Goal: Transaction & Acquisition: Book appointment/travel/reservation

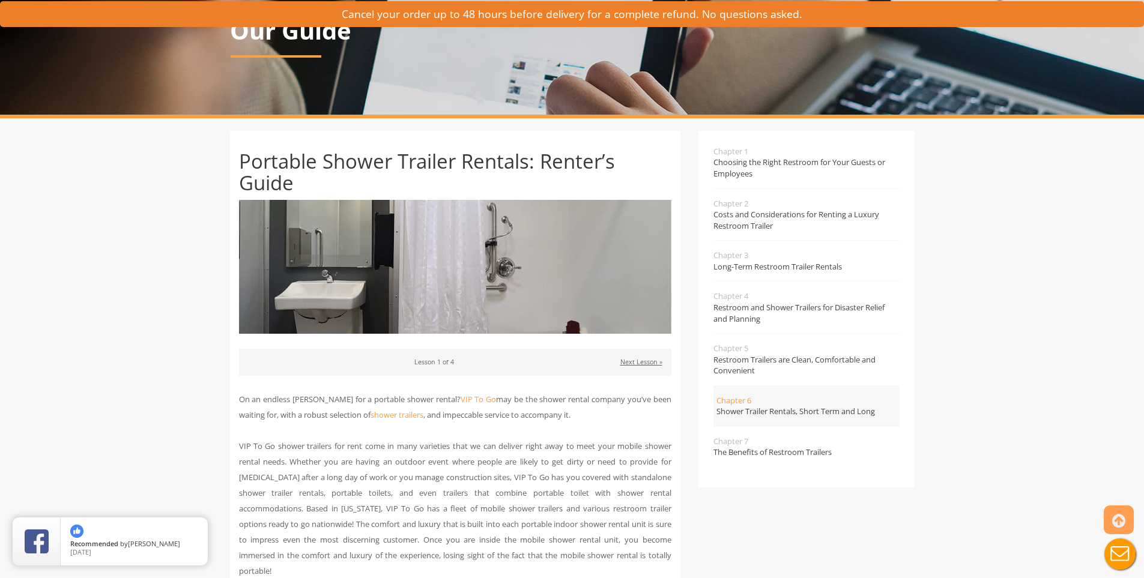
scroll to position [120, 0]
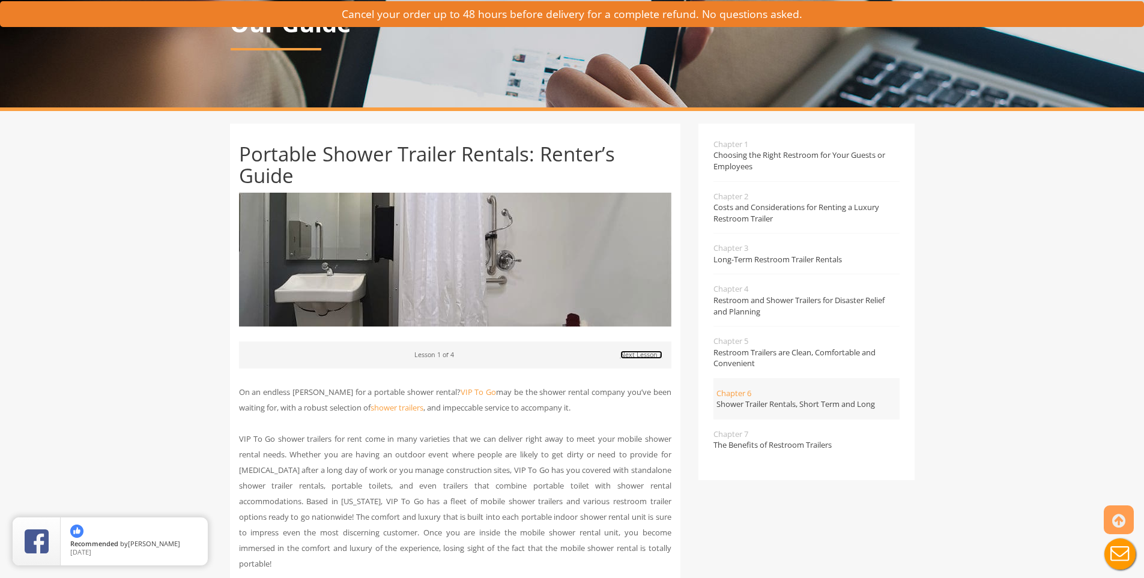
click at [652, 357] on link "Next Lesson »" at bounding box center [641, 355] width 42 height 8
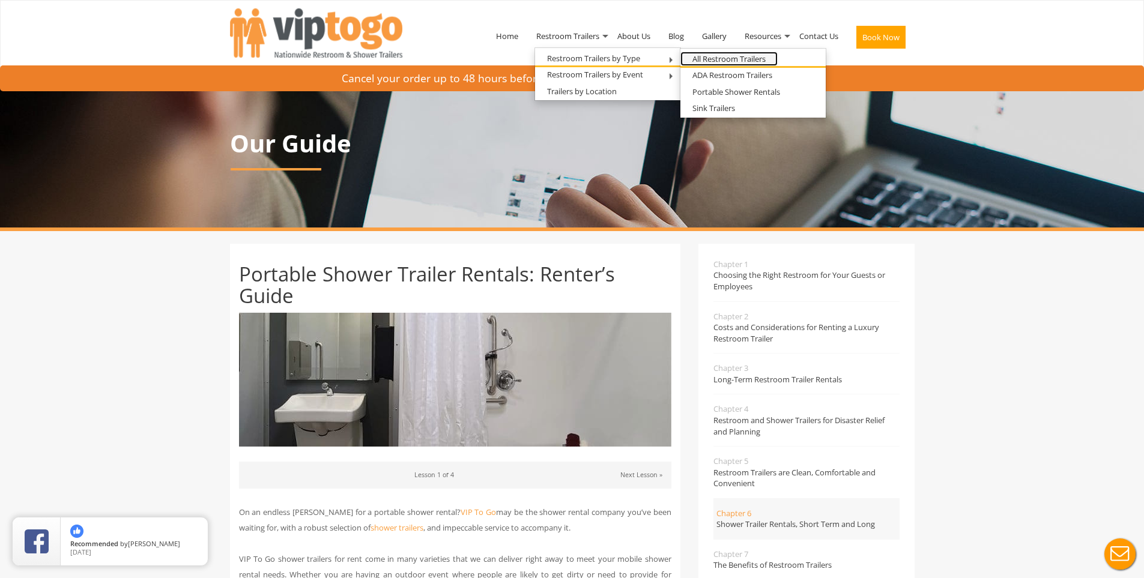
click at [738, 60] on link "All Restroom Trailers" at bounding box center [728, 59] width 97 height 15
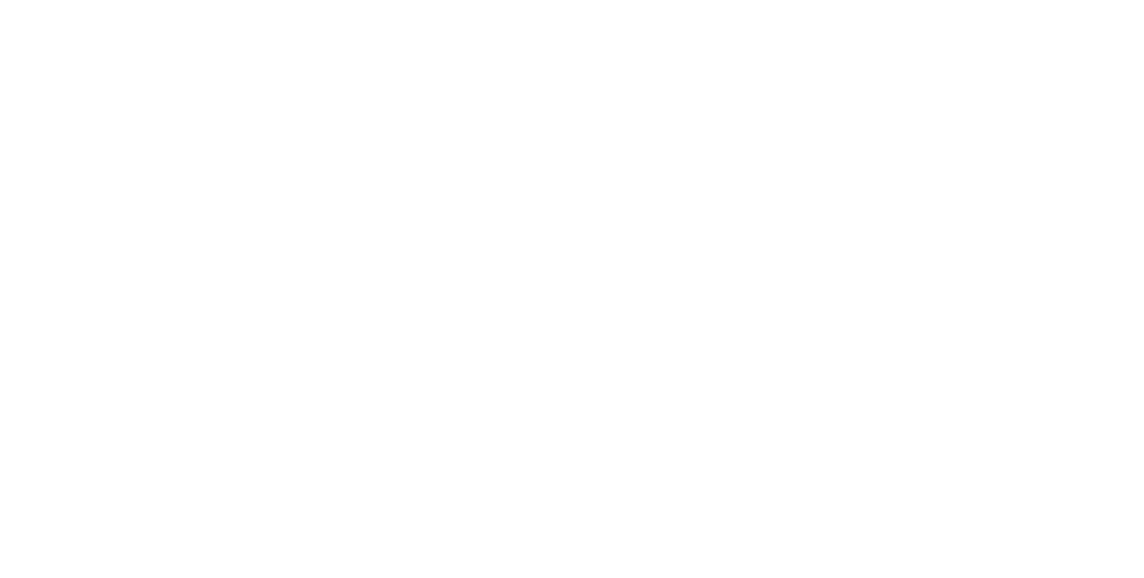
click at [727, 74] on li "Guide" at bounding box center [751, 70] width 145 height 15
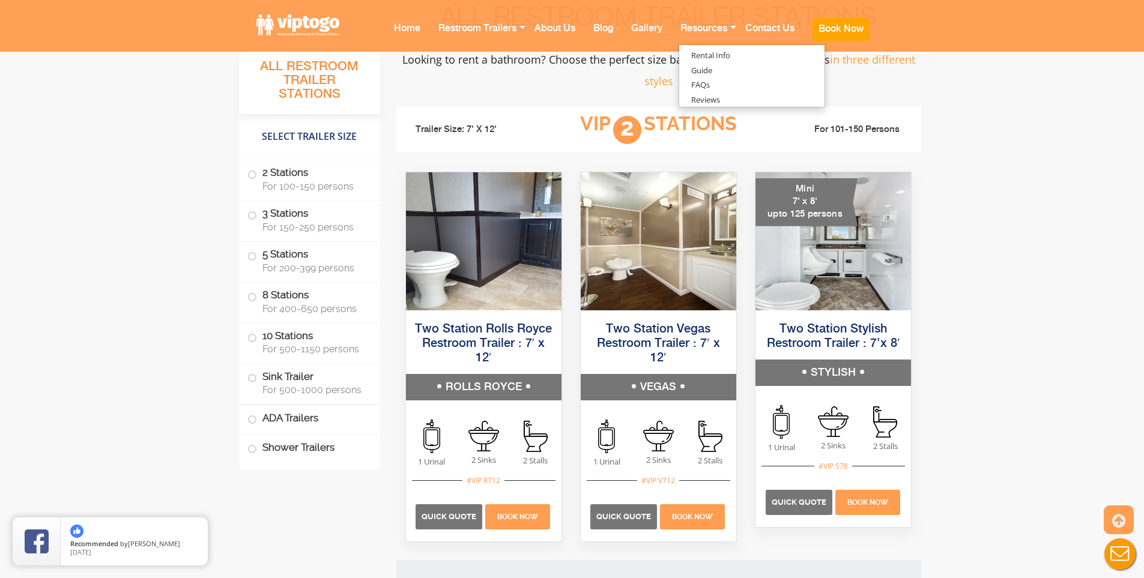
scroll to position [781, 0]
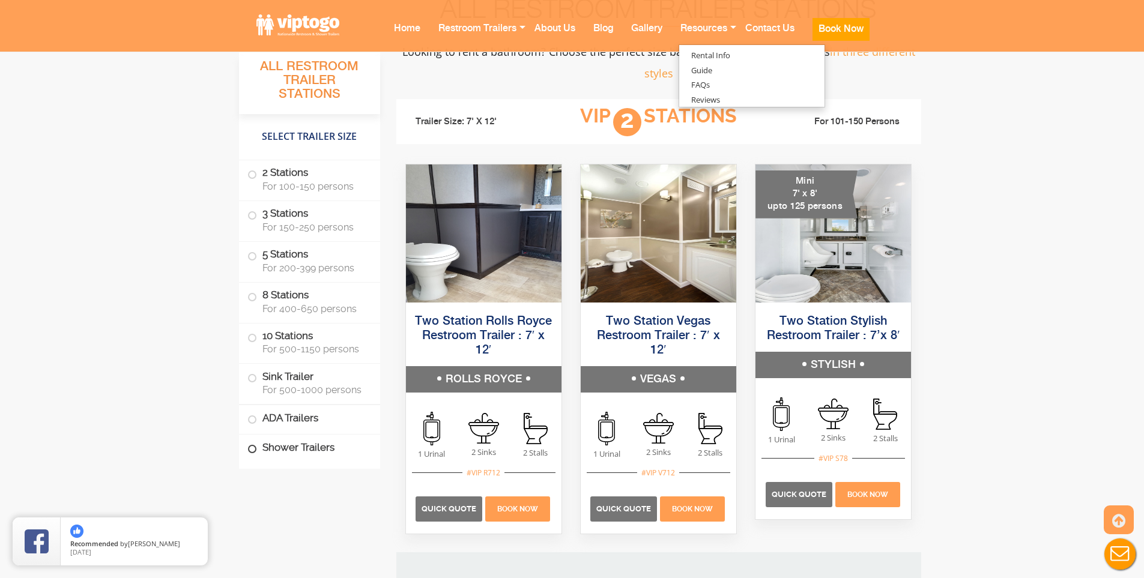
click at [295, 452] on label "Shower Trailers" at bounding box center [309, 448] width 124 height 26
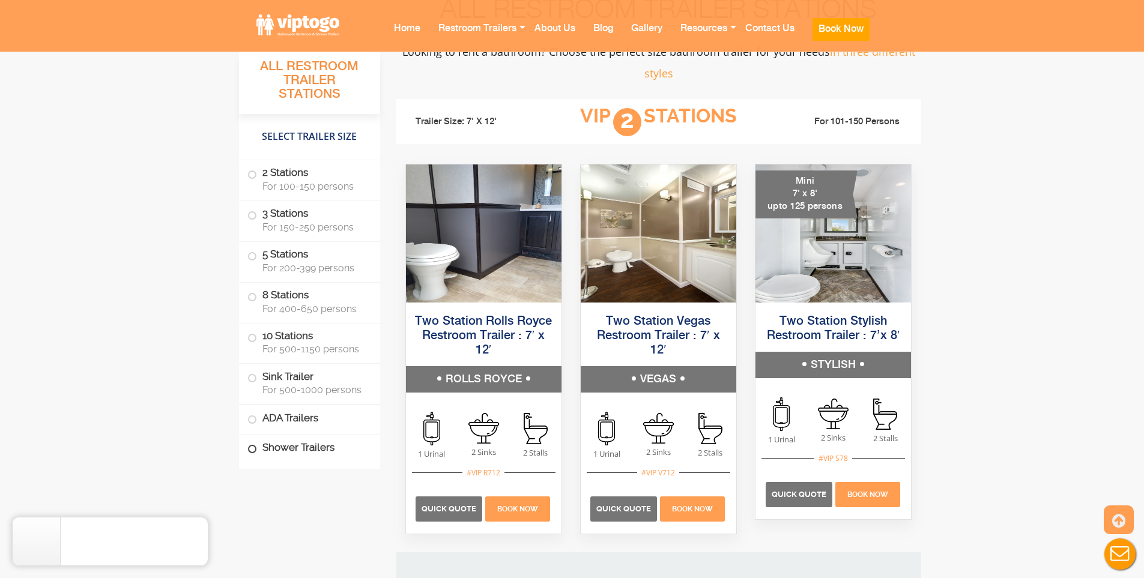
click at [282, 456] on label "Shower Trailers" at bounding box center [309, 448] width 124 height 26
click at [251, 447] on span at bounding box center [252, 449] width 5 height 5
click at [253, 451] on span at bounding box center [252, 449] width 5 height 5
click at [259, 449] on label "Shower Trailers" at bounding box center [309, 448] width 124 height 26
click at [255, 421] on span at bounding box center [252, 419] width 5 height 5
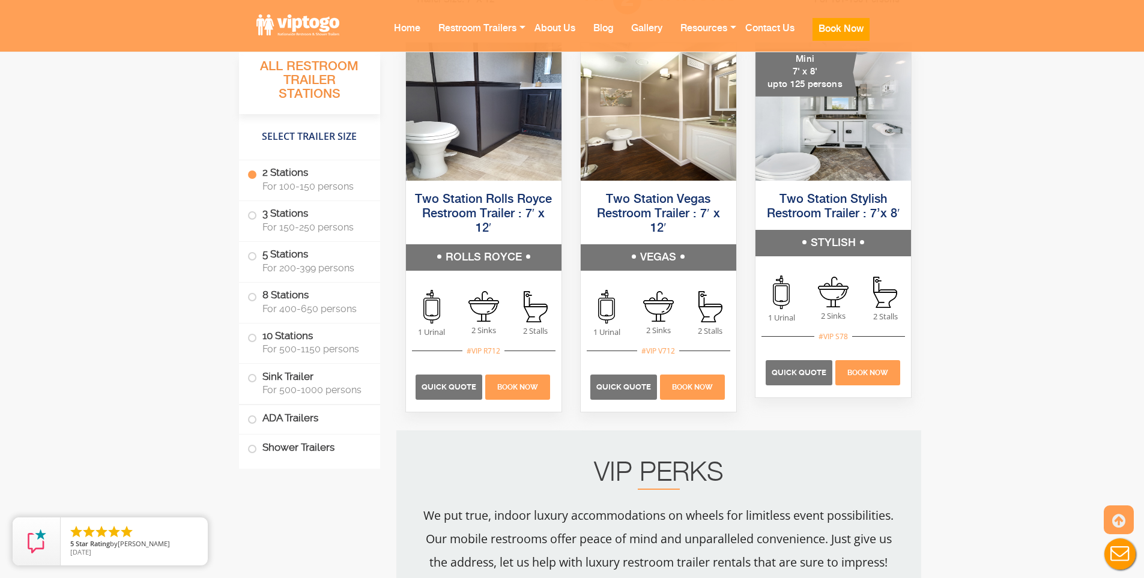
scroll to position [901, 0]
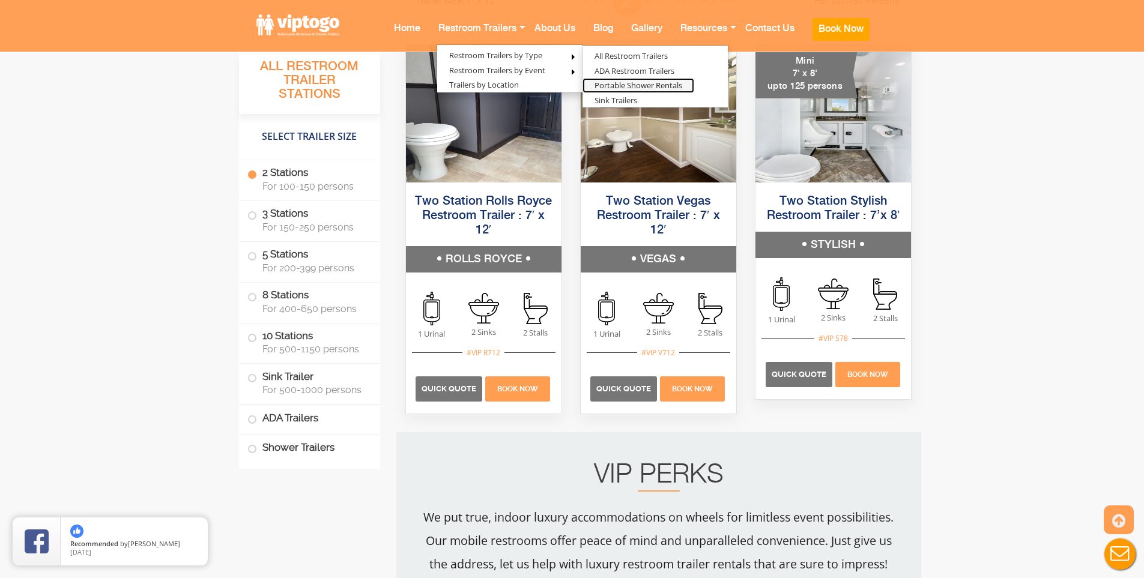
click at [650, 86] on link "Portable Shower Rentals" at bounding box center [639, 85] width 112 height 15
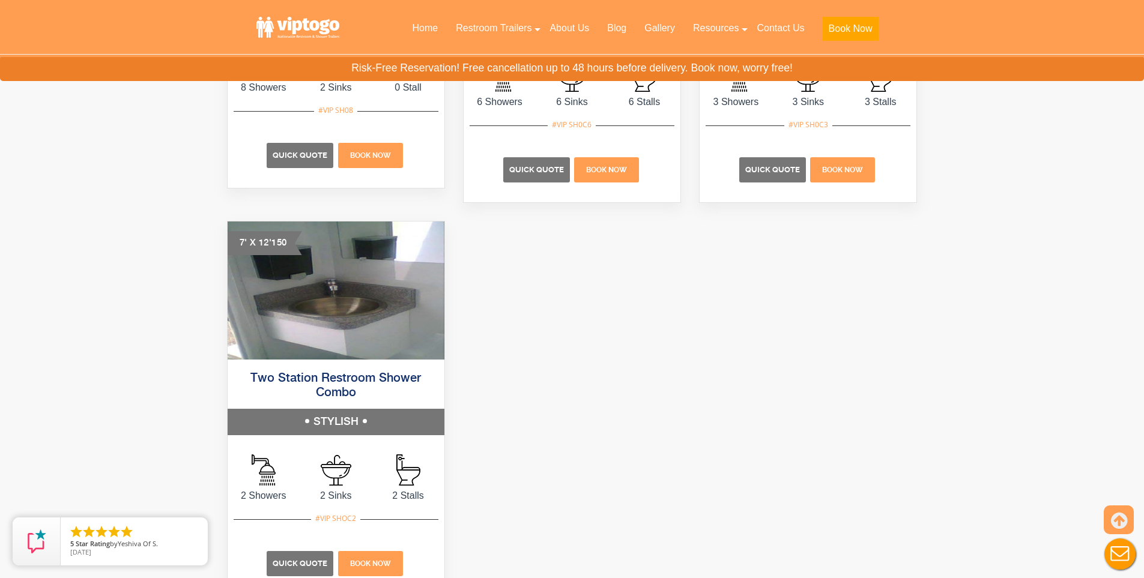
scroll to position [961, 0]
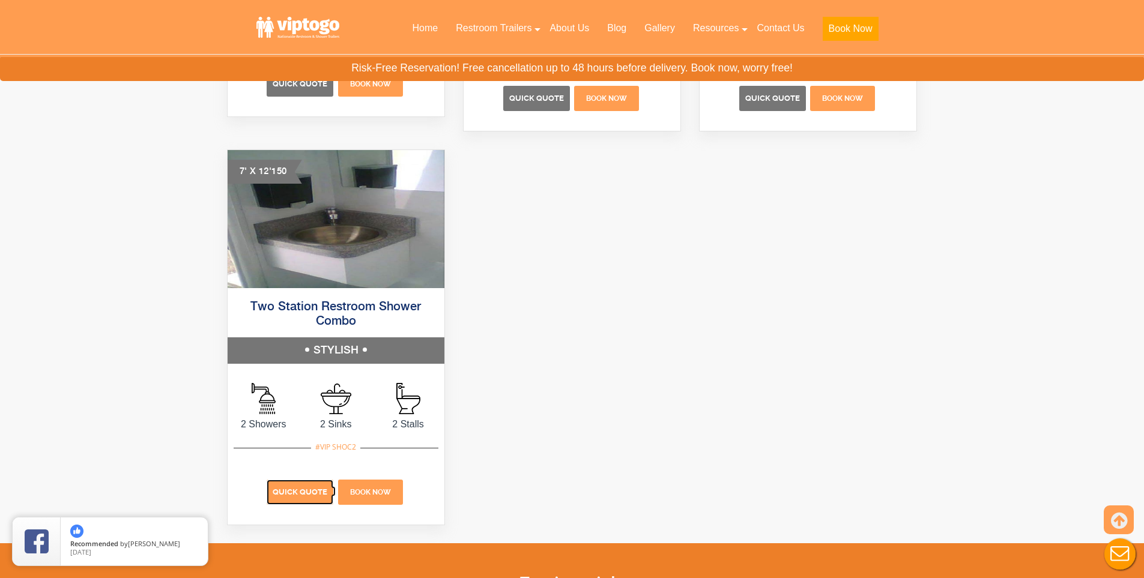
click at [322, 497] on span "Quick Quote" at bounding box center [300, 492] width 55 height 9
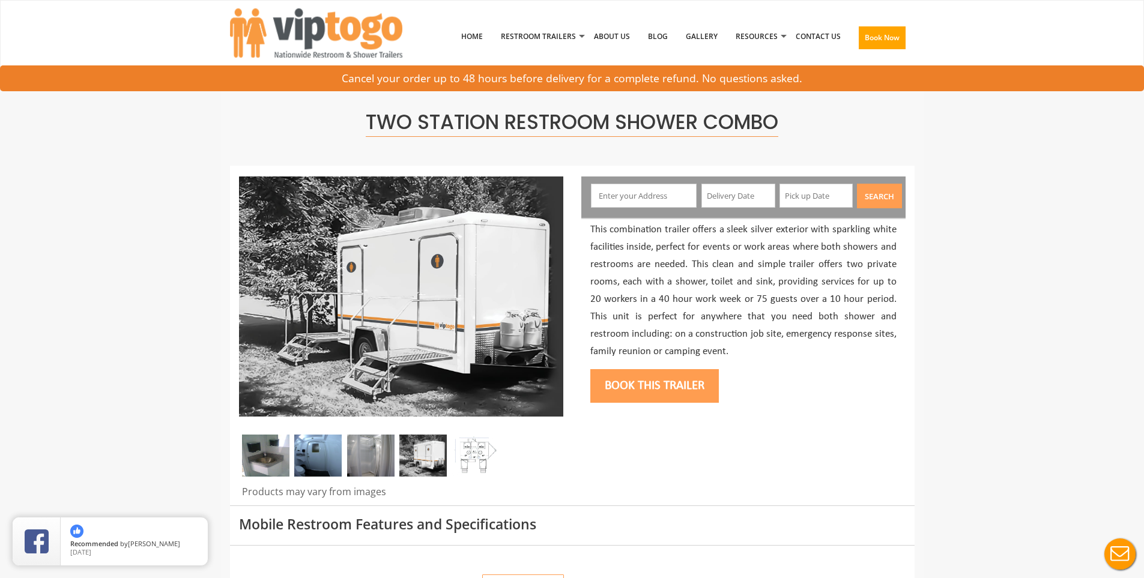
click at [303, 457] on img at bounding box center [317, 456] width 47 height 42
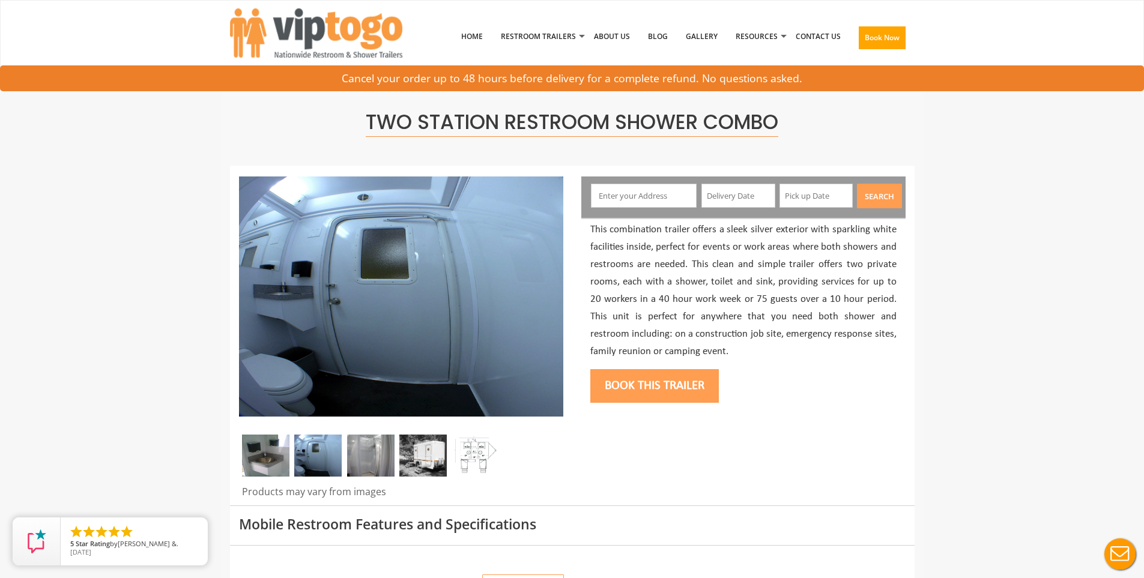
click at [356, 461] on img at bounding box center [370, 456] width 47 height 42
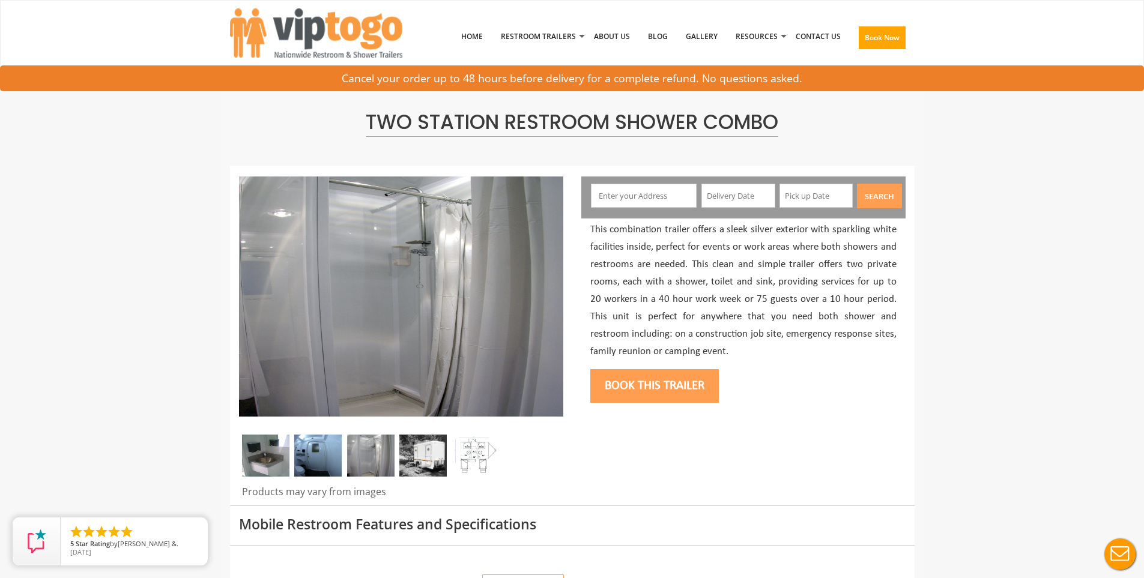
click at [405, 458] on img at bounding box center [422, 456] width 47 height 42
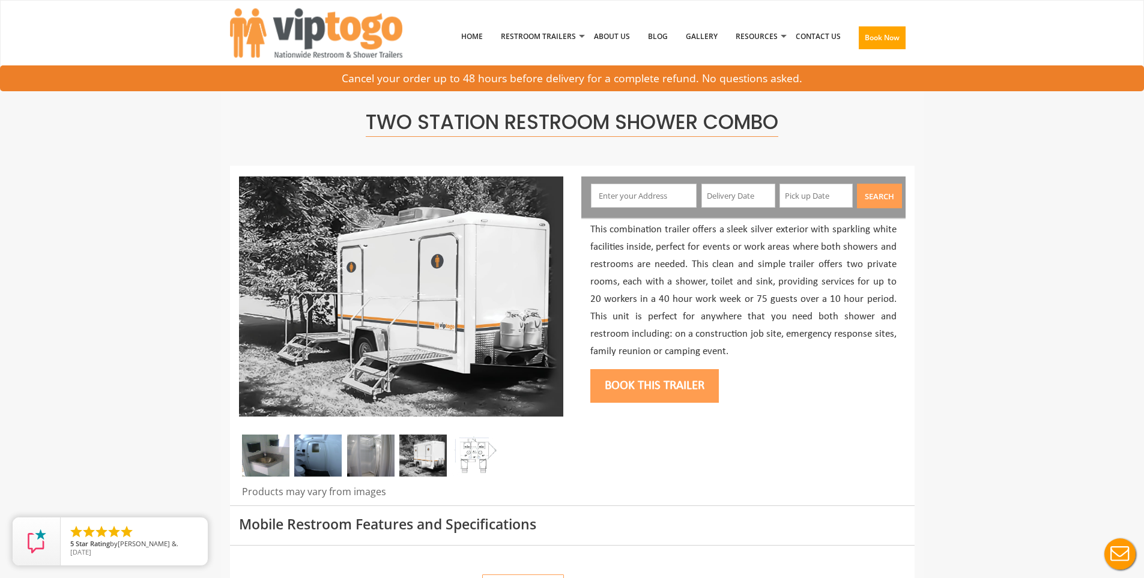
click at [452, 461] on div at bounding box center [401, 459] width 324 height 48
click at [461, 462] on img at bounding box center [475, 456] width 47 height 42
